Goal: Feedback & Contribution: Leave review/rating

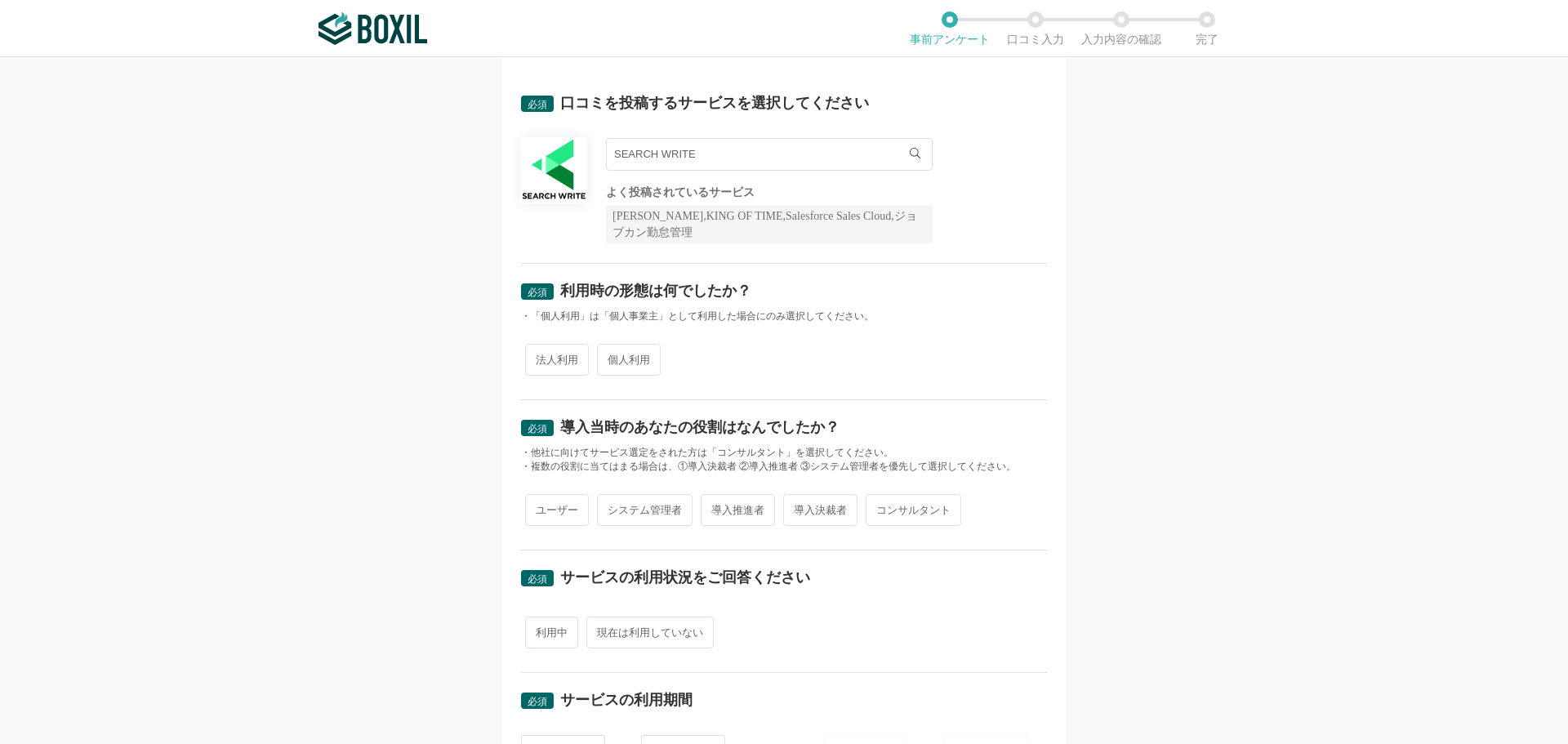
scroll to position [82, 0]
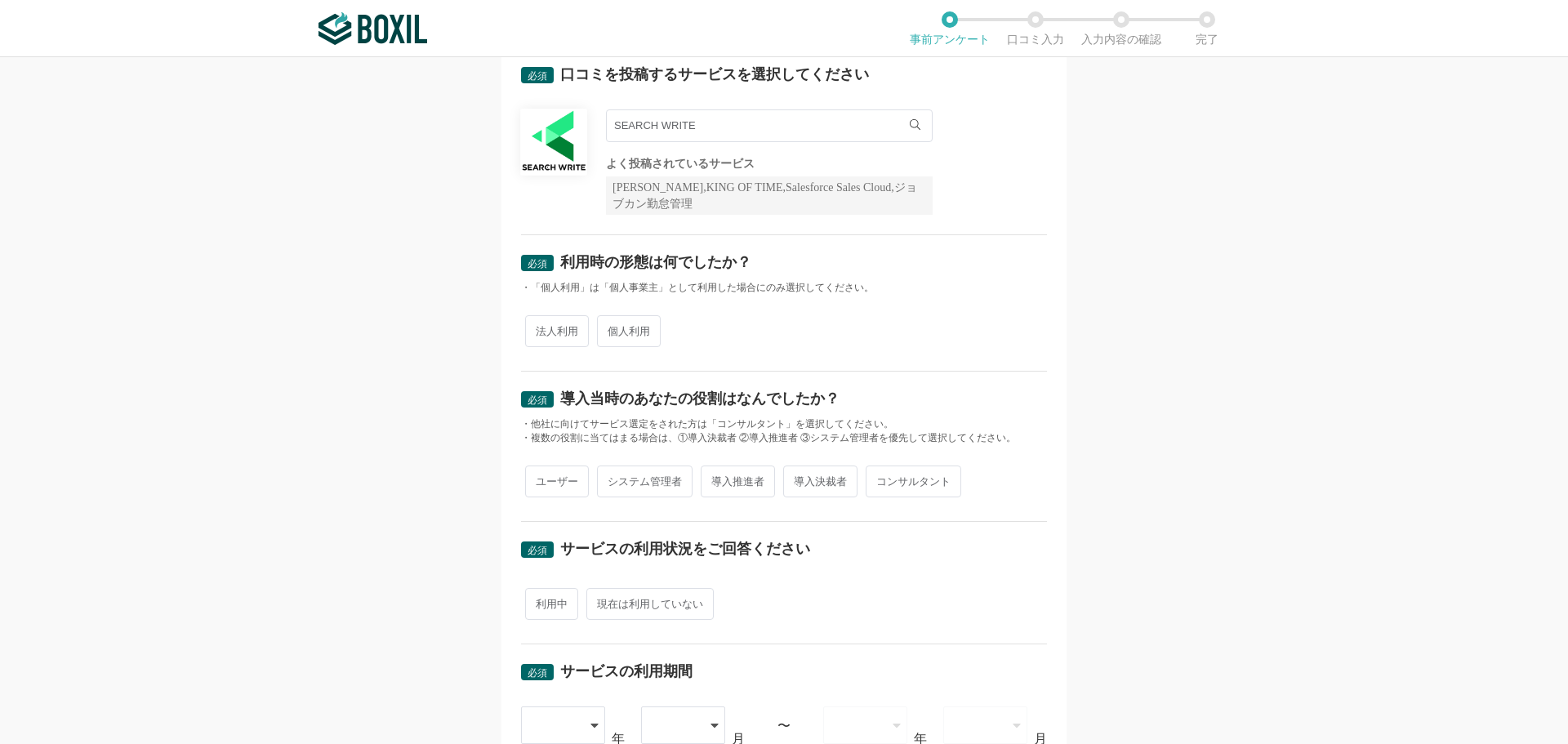
click at [546, 332] on span "法人利用" at bounding box center [557, 331] width 64 height 32
click at [540, 328] on input "法人利用" at bounding box center [534, 323] width 10 height 10
radio input "true"
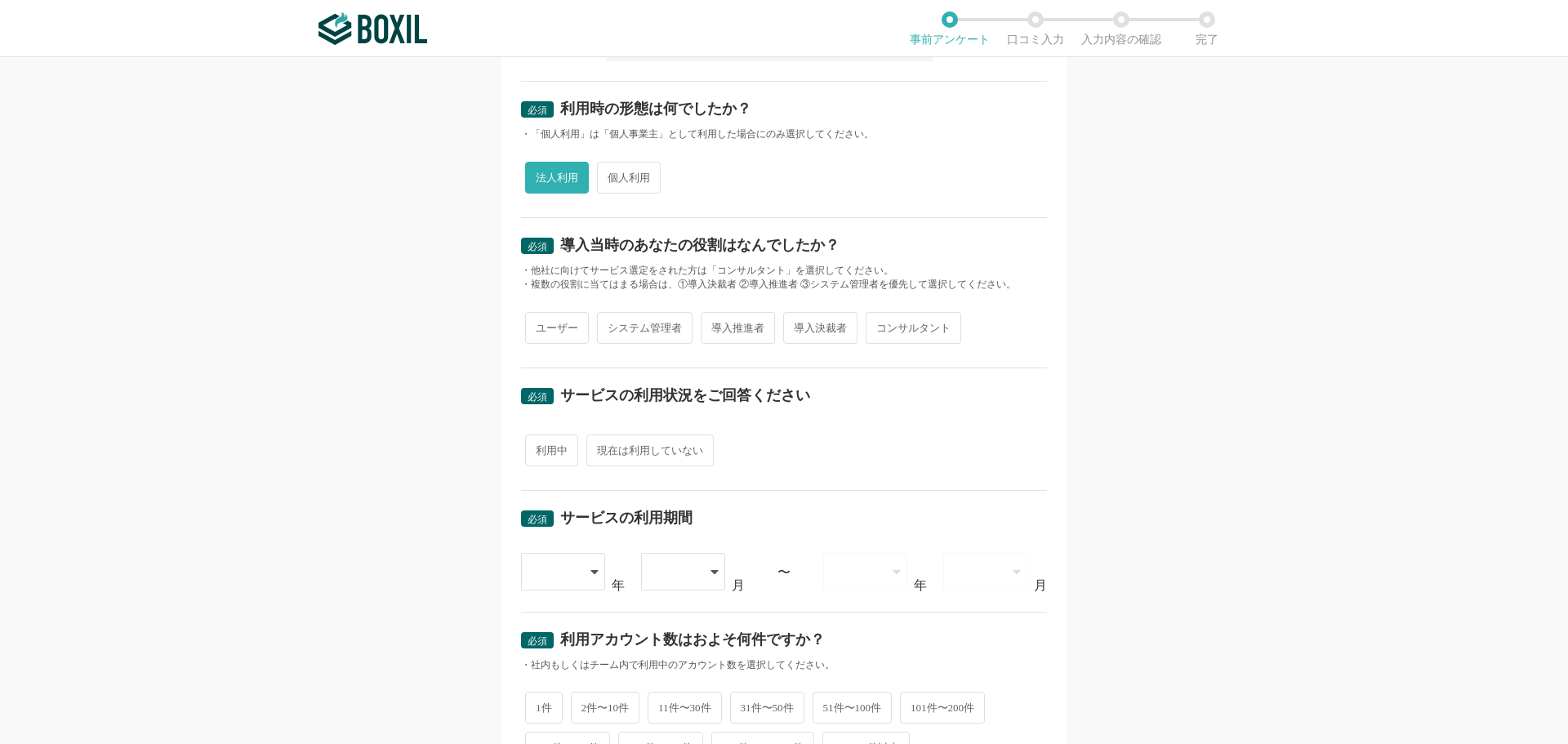
scroll to position [245, 0]
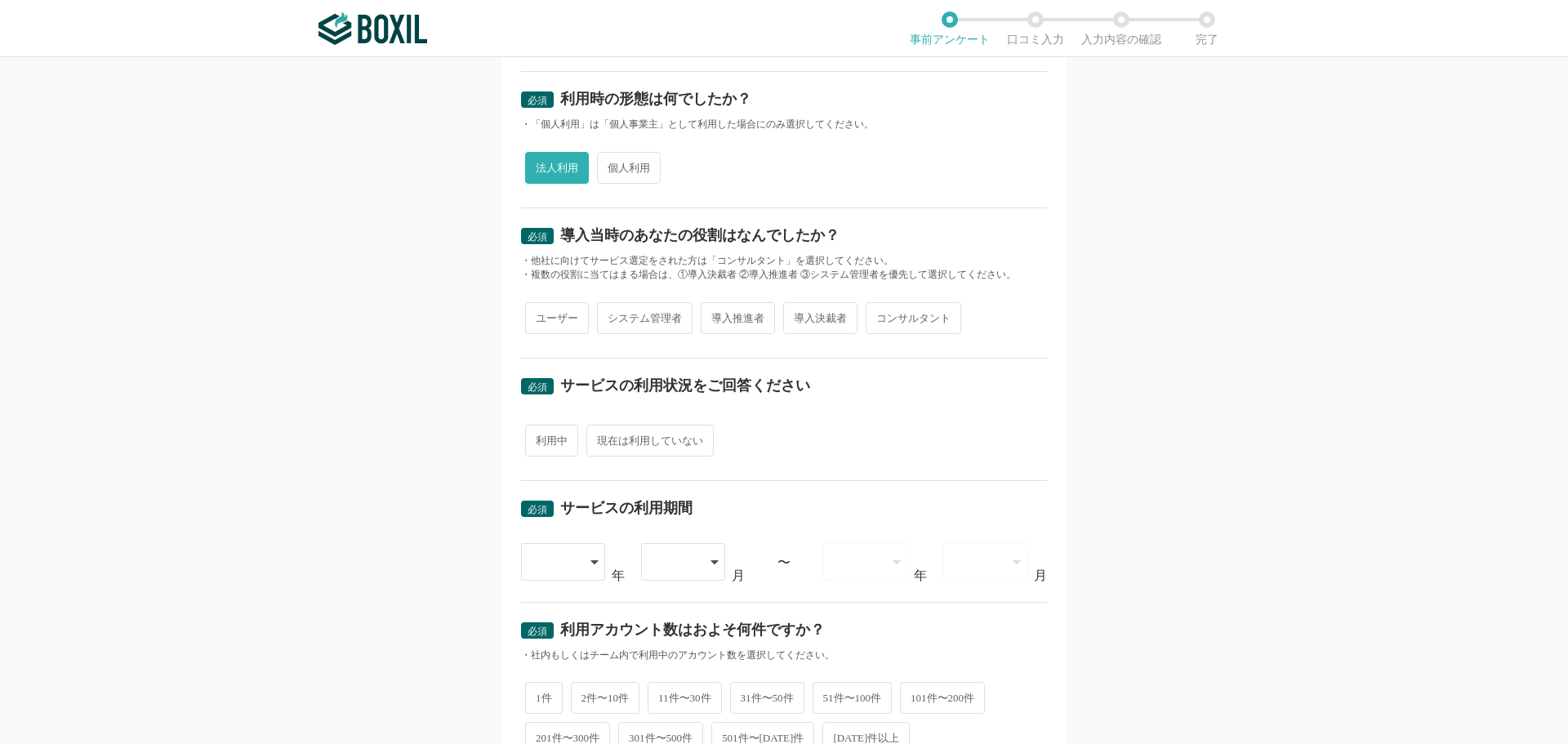
click at [670, 314] on span "システム管理者" at bounding box center [645, 318] width 96 height 32
click at [611, 314] on input "システム管理者" at bounding box center [606, 309] width 10 height 10
radio input "true"
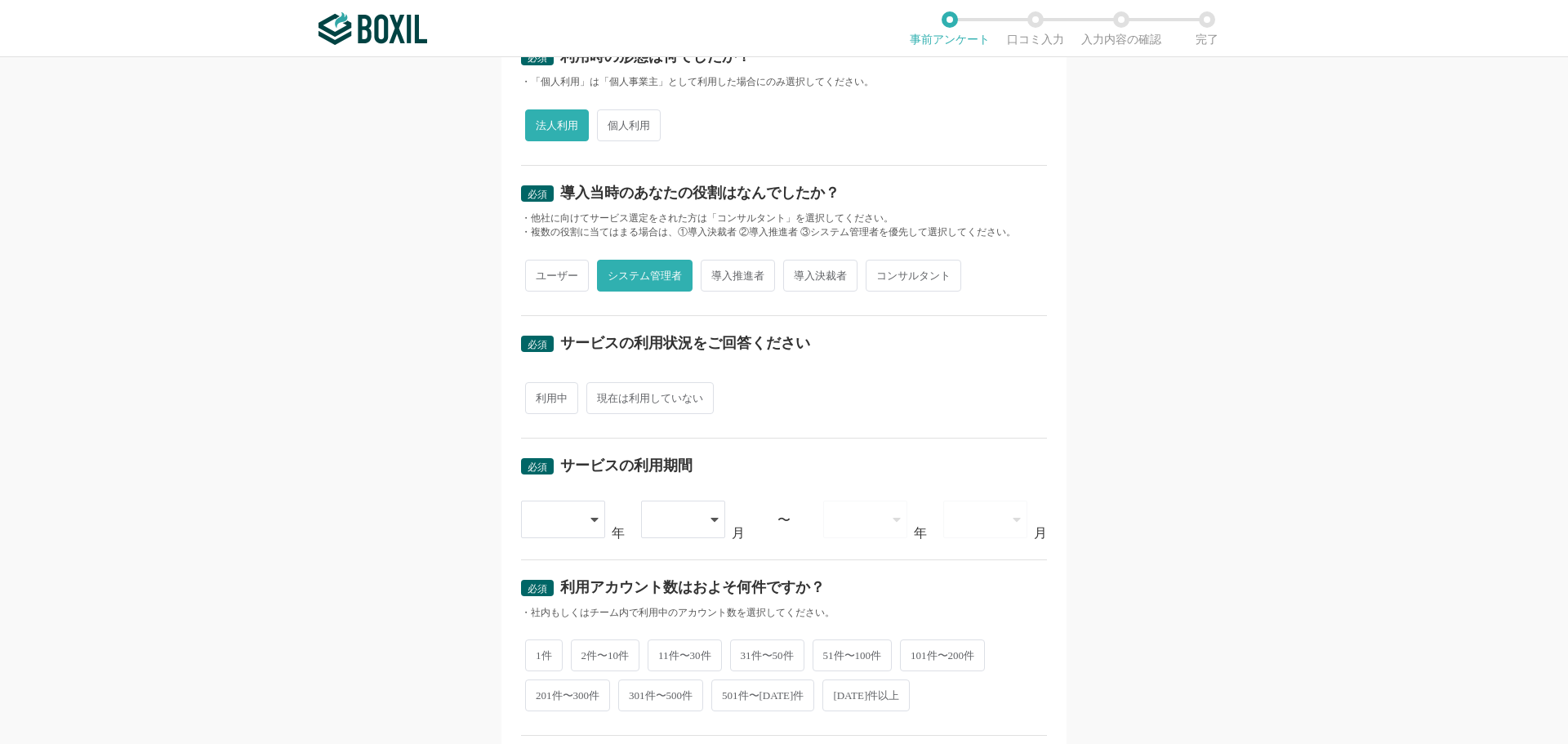
scroll to position [326, 0]
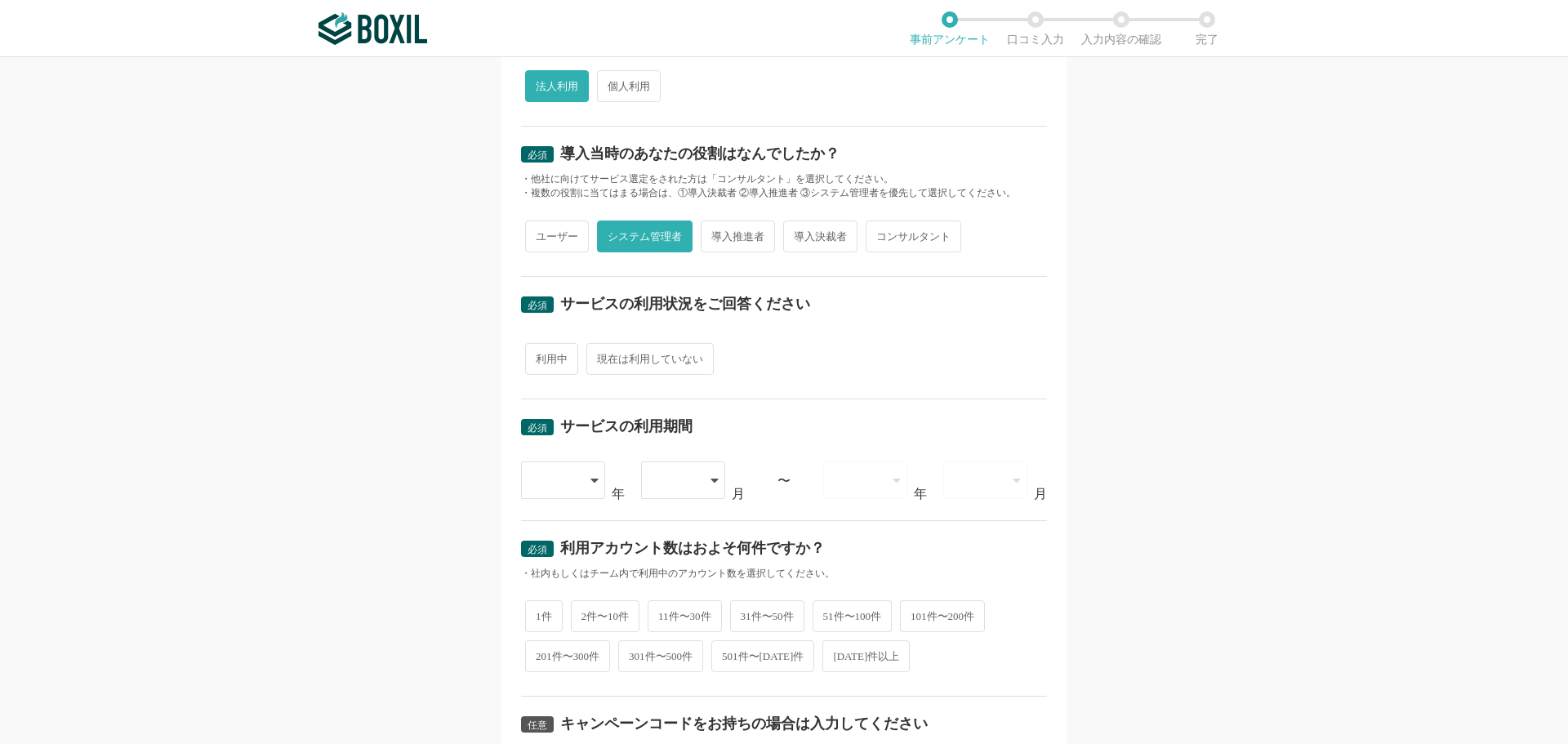
click at [539, 366] on span "利用中" at bounding box center [551, 359] width 53 height 32
click at [539, 356] on input "利用中" at bounding box center [534, 350] width 10 height 10
radio input "true"
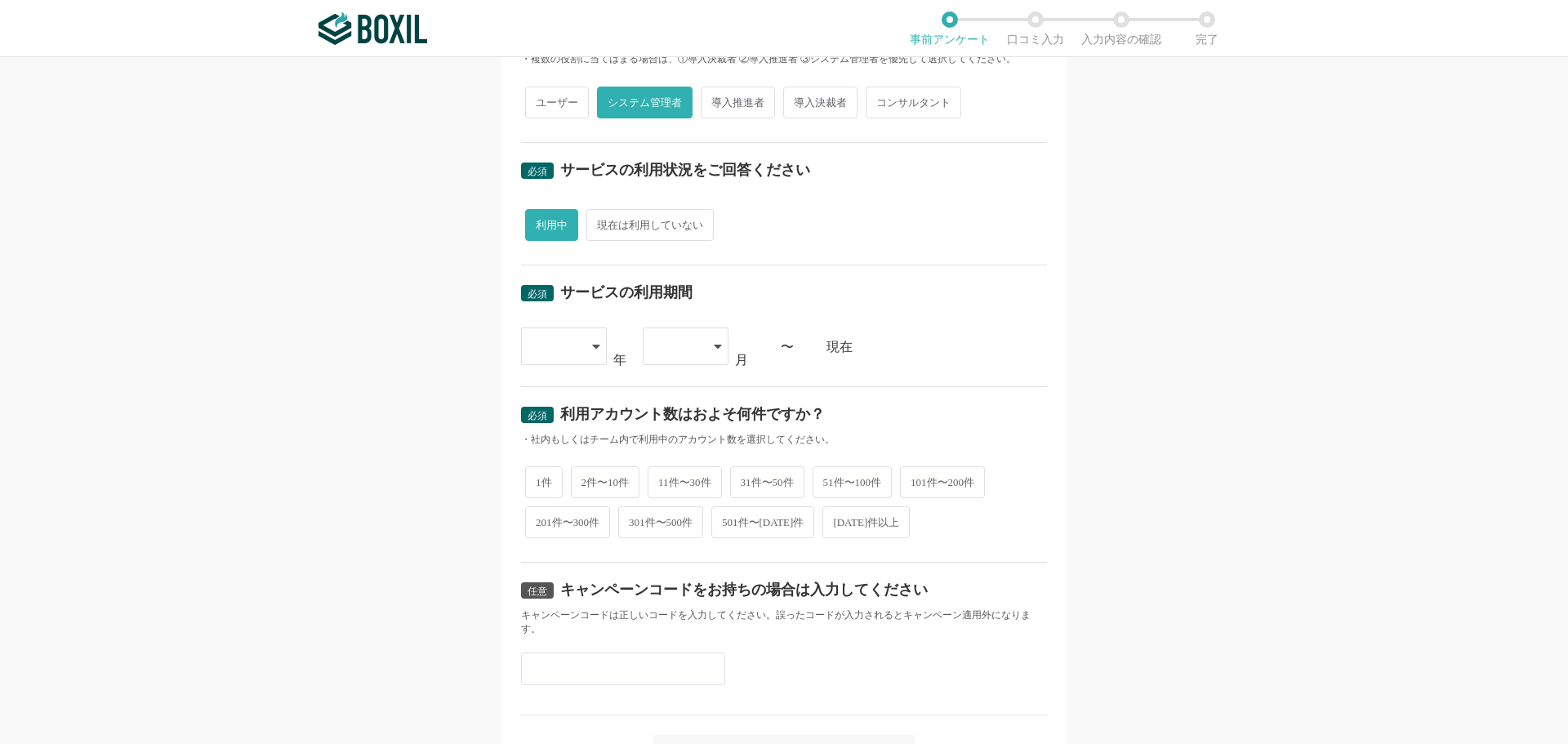
scroll to position [490, 0]
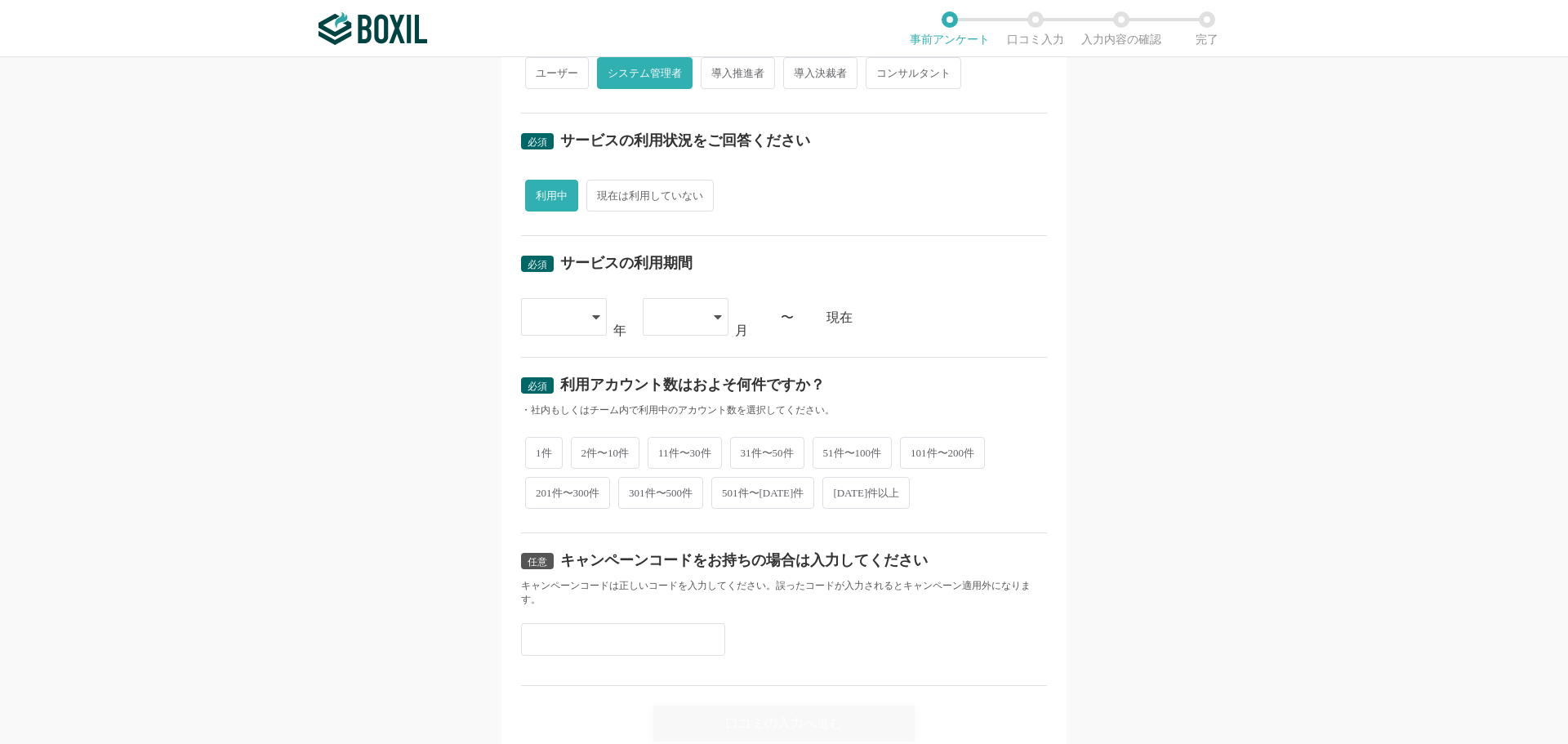
click at [576, 319] on div at bounding box center [563, 317] width 86 height 38
click at [556, 569] on span "[DATE]" at bounding box center [555, 569] width 42 height 13
click at [712, 320] on div at bounding box center [685, 317] width 86 height 38
click at [677, 365] on li "01" at bounding box center [685, 364] width 86 height 40
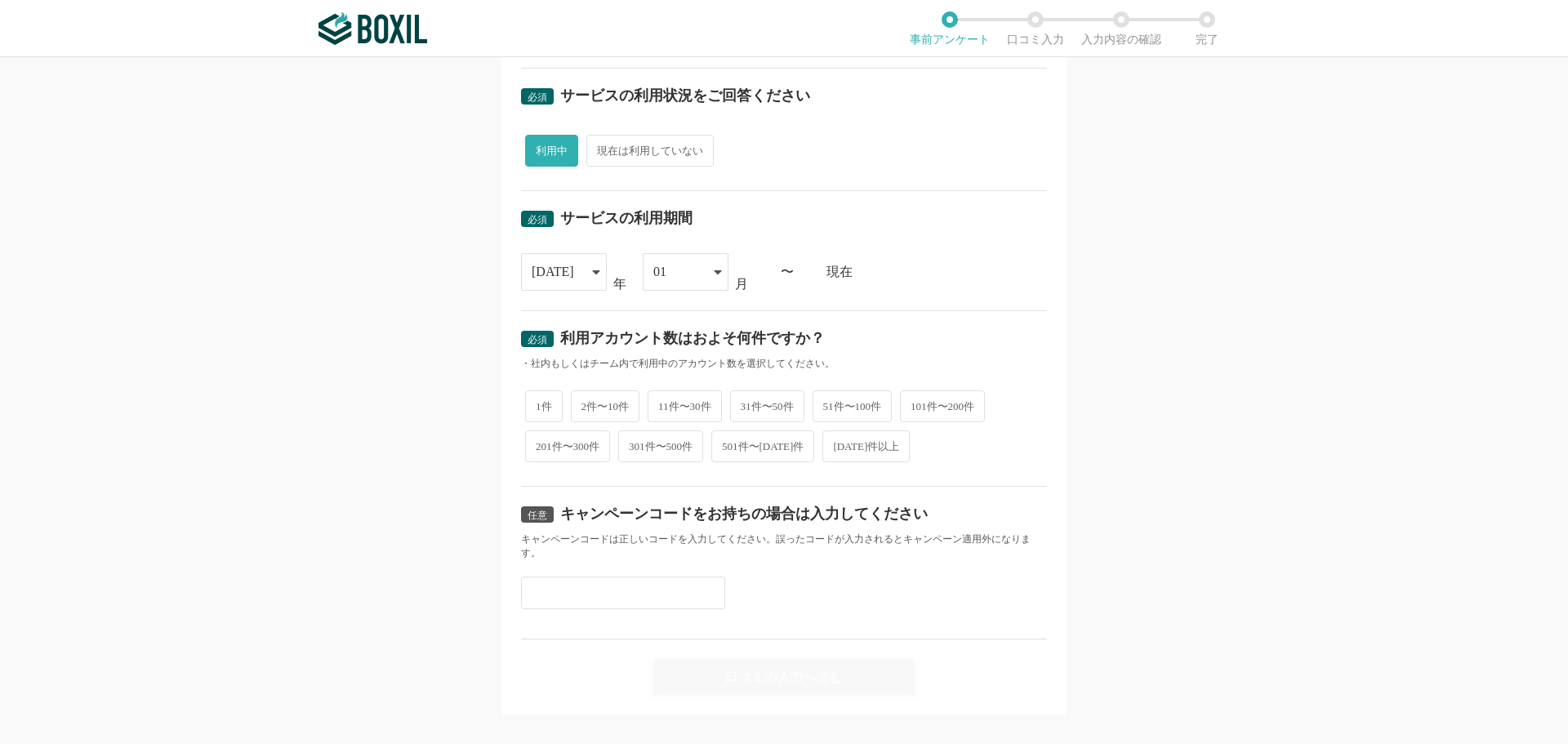
scroll to position [558, 0]
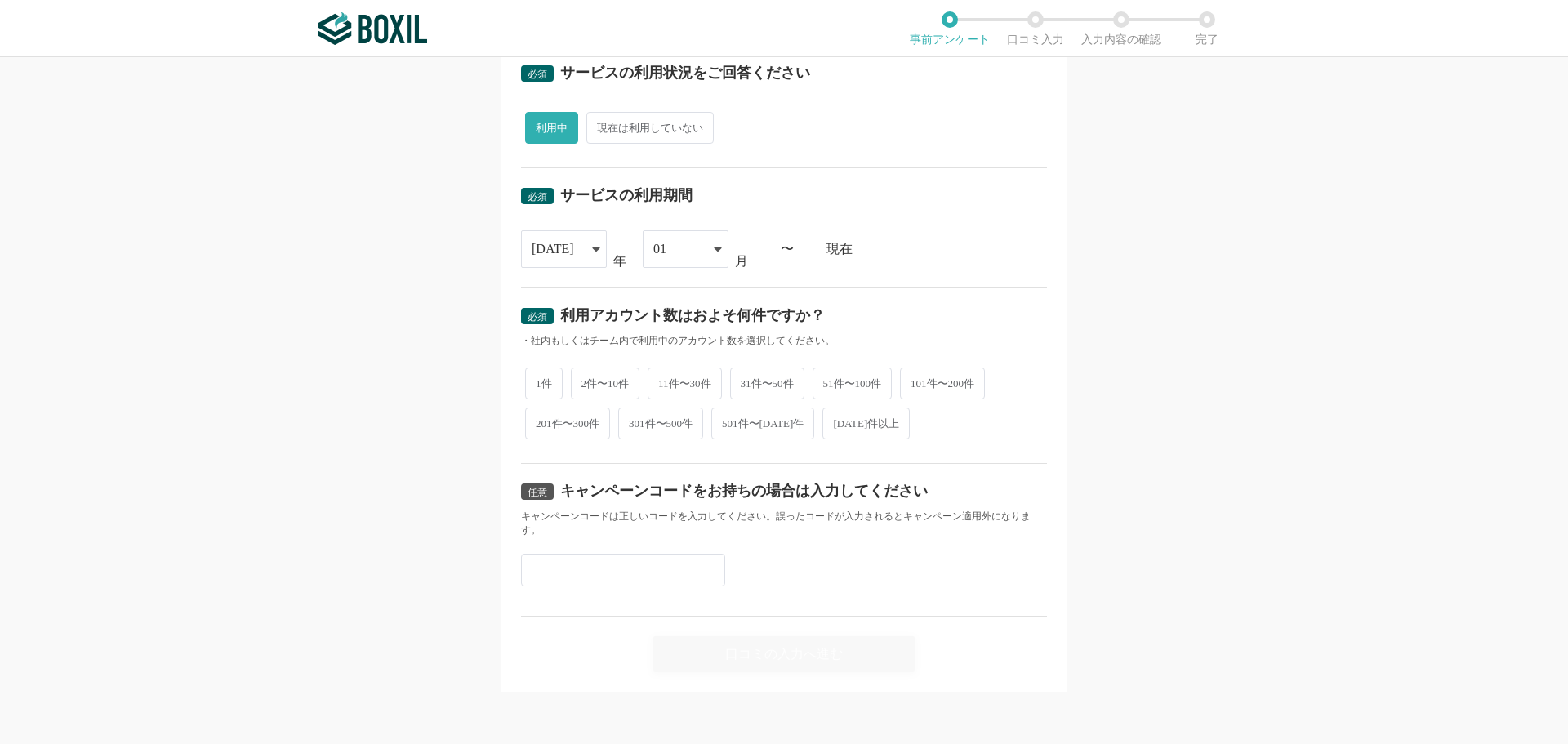
click at [577, 387] on span "2件〜10件" at bounding box center [606, 384] width 70 height 32
click at [577, 381] on input "2件〜10件" at bounding box center [579, 374] width 10 height 10
radio input "true"
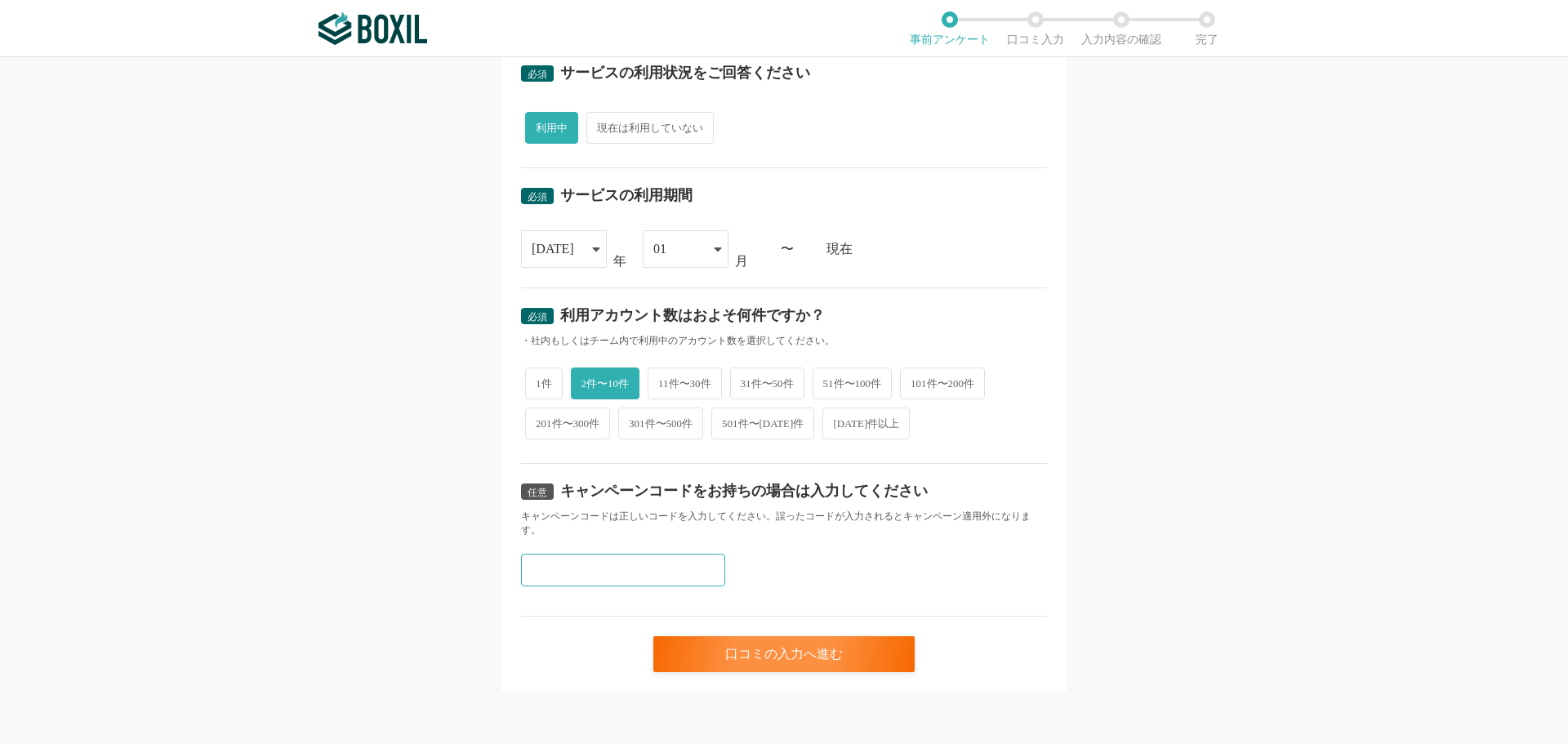
click at [570, 578] on input "text" at bounding box center [623, 570] width 204 height 33
paste input "pPLAyd5W"
type input "pPLAyd5W"
drag, startPoint x: 616, startPoint y: 565, endPoint x: 429, endPoint y: 585, distance: 188.1
click at [429, 585] on div "必須 口コミを投稿するサービスを選択してください SEARCH WRITE SEARCH WRITE よく投稿されているサービス Sansan,KING OF…" at bounding box center [784, 401] width 1568 height 687
